Goal: Information Seeking & Learning: Learn about a topic

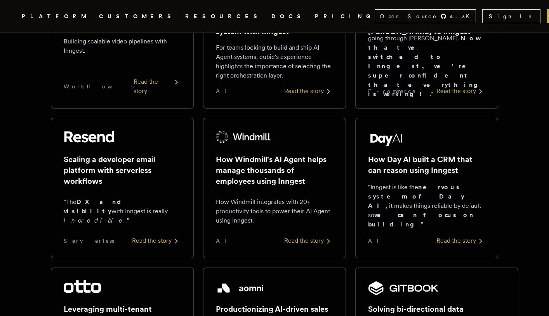
scroll to position [211, 0]
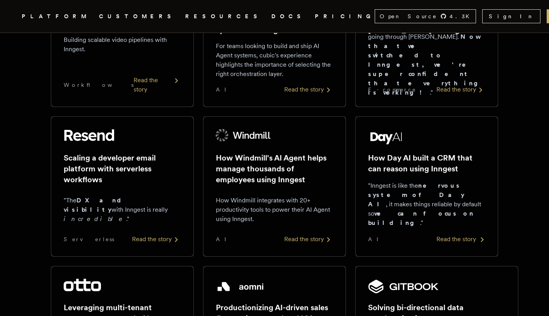
click at [451, 243] on div "Read the story" at bounding box center [460, 239] width 49 height 9
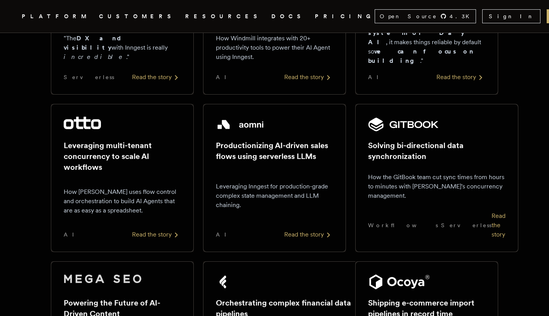
scroll to position [380, 0]
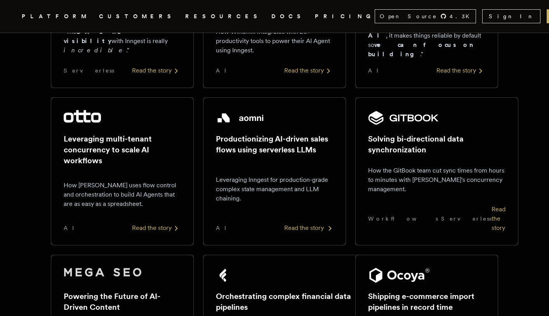
click at [300, 224] on div "Read the story" at bounding box center [308, 228] width 49 height 9
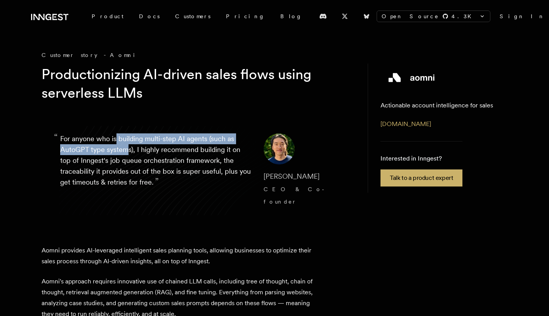
drag, startPoint x: 116, startPoint y: 142, endPoint x: 135, endPoint y: 160, distance: 26.6
click at [129, 155] on p "“ For anyone who is building multi-step AI agents (such as AutoGPT type systems…" at bounding box center [155, 171] width 191 height 75
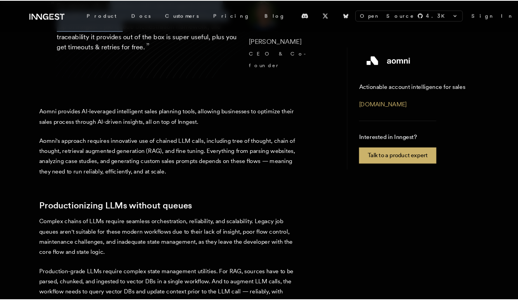
scroll to position [138, 0]
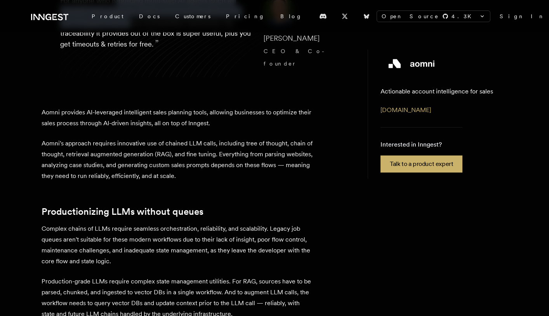
click at [49, 107] on p "Aomni provides AI-leveraged intelligent sales planning tools, allowing business…" at bounding box center [178, 118] width 272 height 22
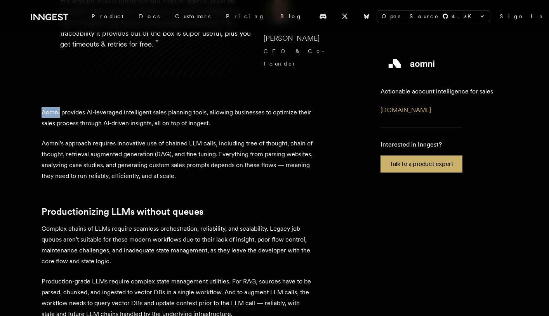
click at [49, 107] on p "Aomni provides AI-leveraged intelligent sales planning tools, allowing business…" at bounding box center [178, 118] width 272 height 22
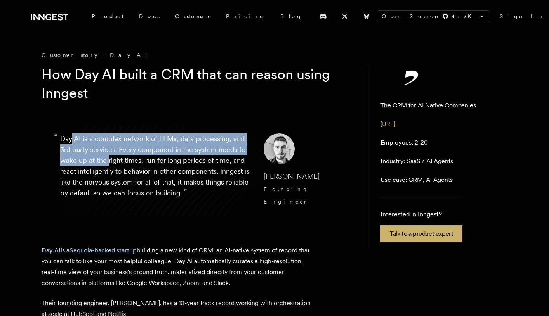
drag, startPoint x: 83, startPoint y: 145, endPoint x: 115, endPoint y: 161, distance: 34.9
click at [113, 160] on p "“ Day AI is a complex network of LLMs, data processing, and 3rd party services.…" at bounding box center [155, 171] width 191 height 75
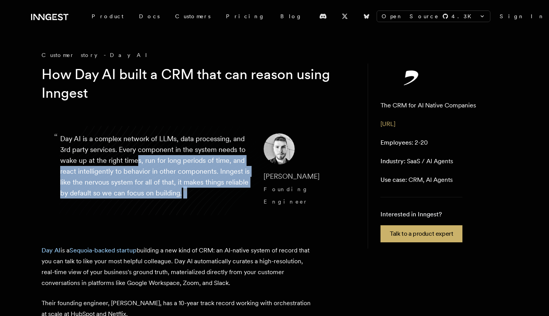
drag, startPoint x: 137, startPoint y: 165, endPoint x: 168, endPoint y: 200, distance: 46.5
click at [168, 200] on blockquote "“ Day AI is a complex network of LLMs, data processing, and 3rd party services.…" at bounding box center [197, 171] width 311 height 112
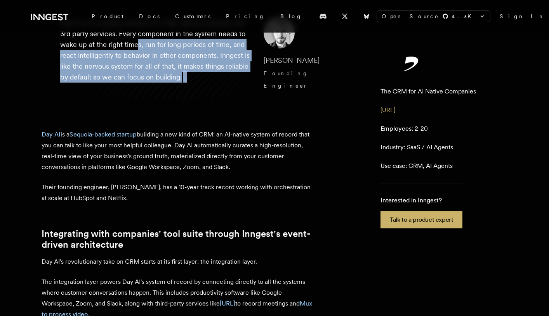
scroll to position [121, 0]
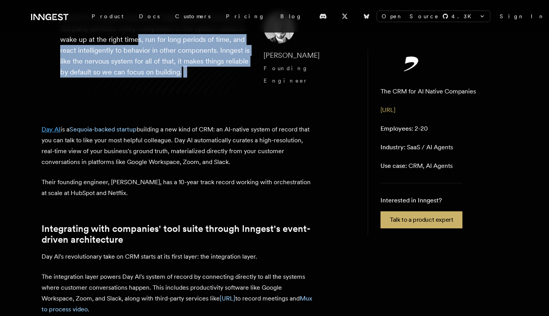
click at [50, 126] on link "Day AI" at bounding box center [51, 129] width 19 height 7
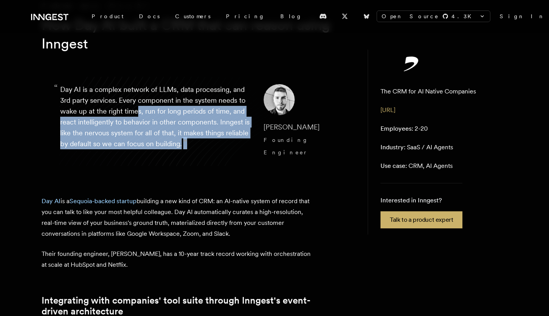
scroll to position [0, 0]
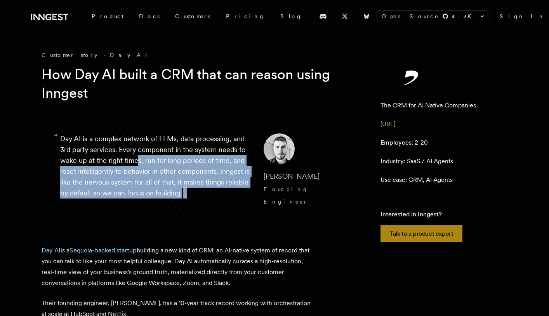
click at [446, 238] on link "Talk to a product expert" at bounding box center [421, 234] width 82 height 17
